Goal: Navigation & Orientation: Find specific page/section

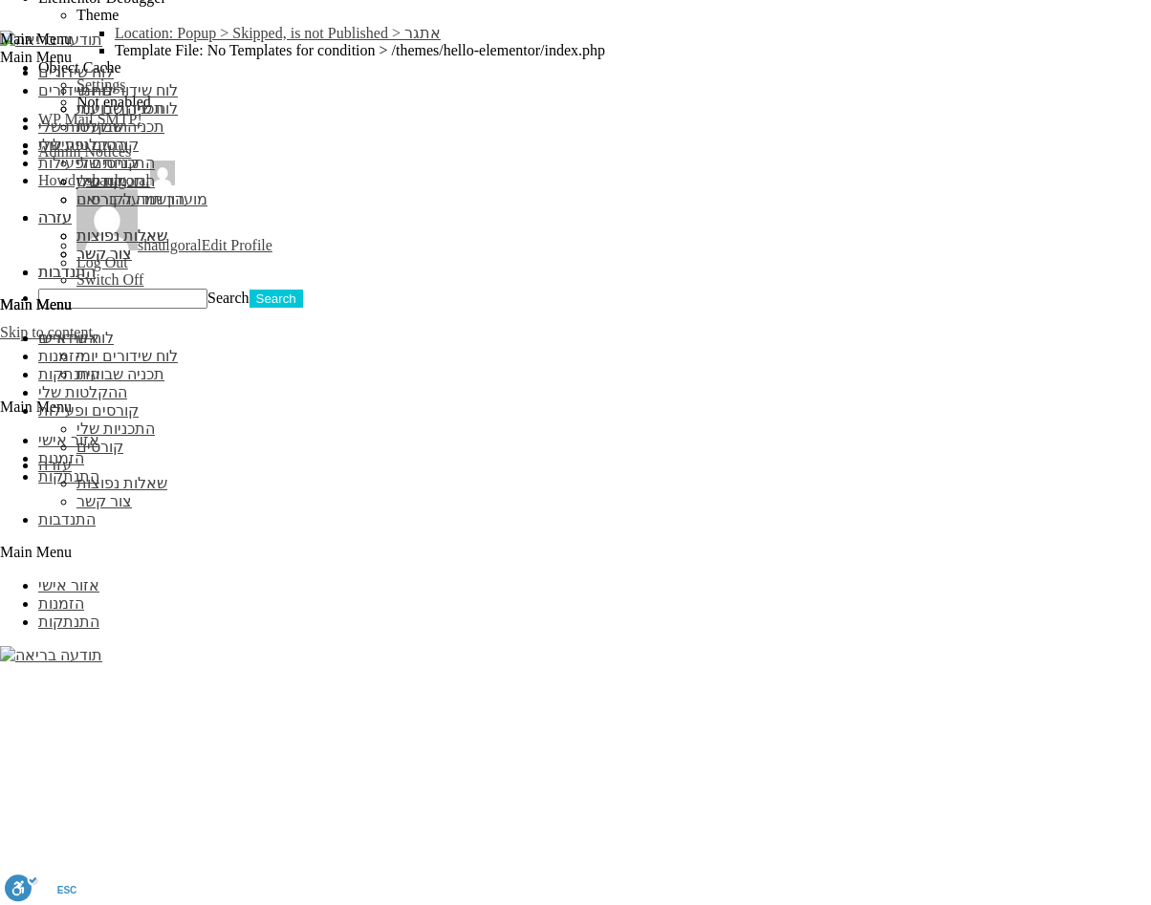
scroll to position [1569, 0]
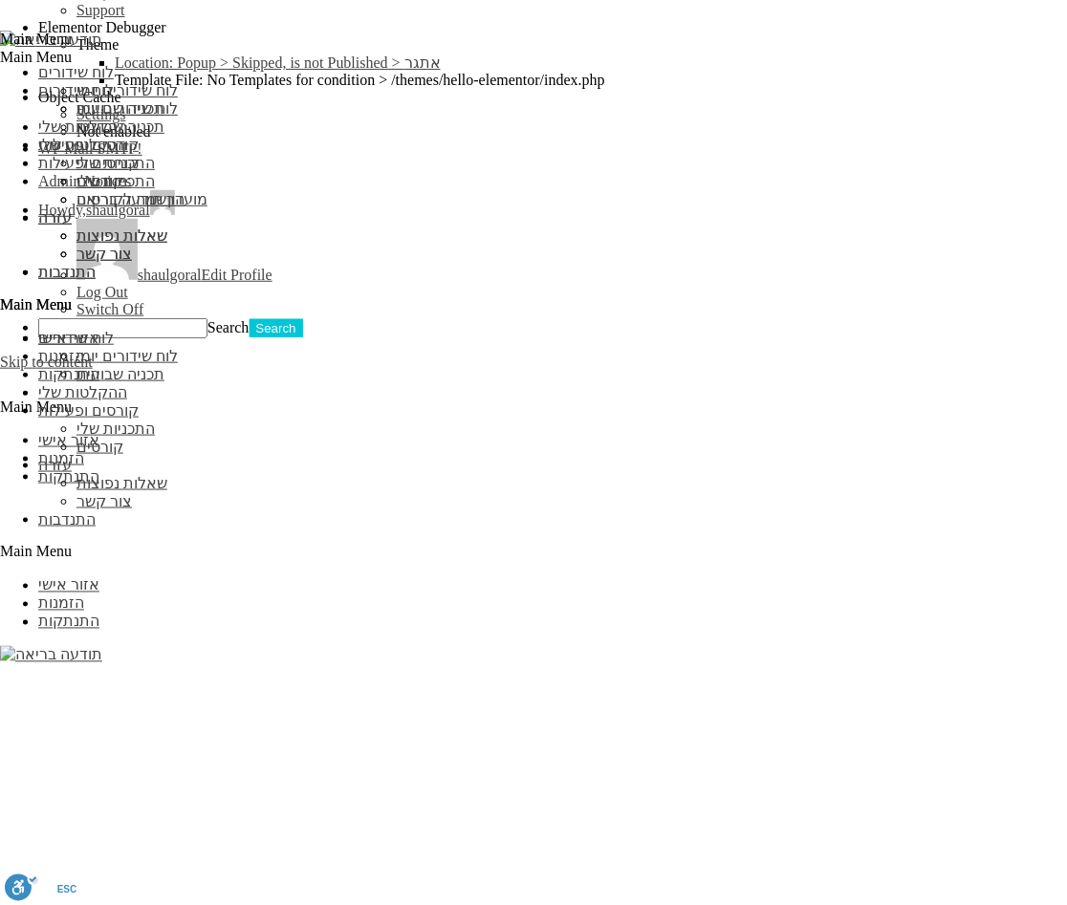
scroll to position [1541, 0]
